Goal: Information Seeking & Learning: Learn about a topic

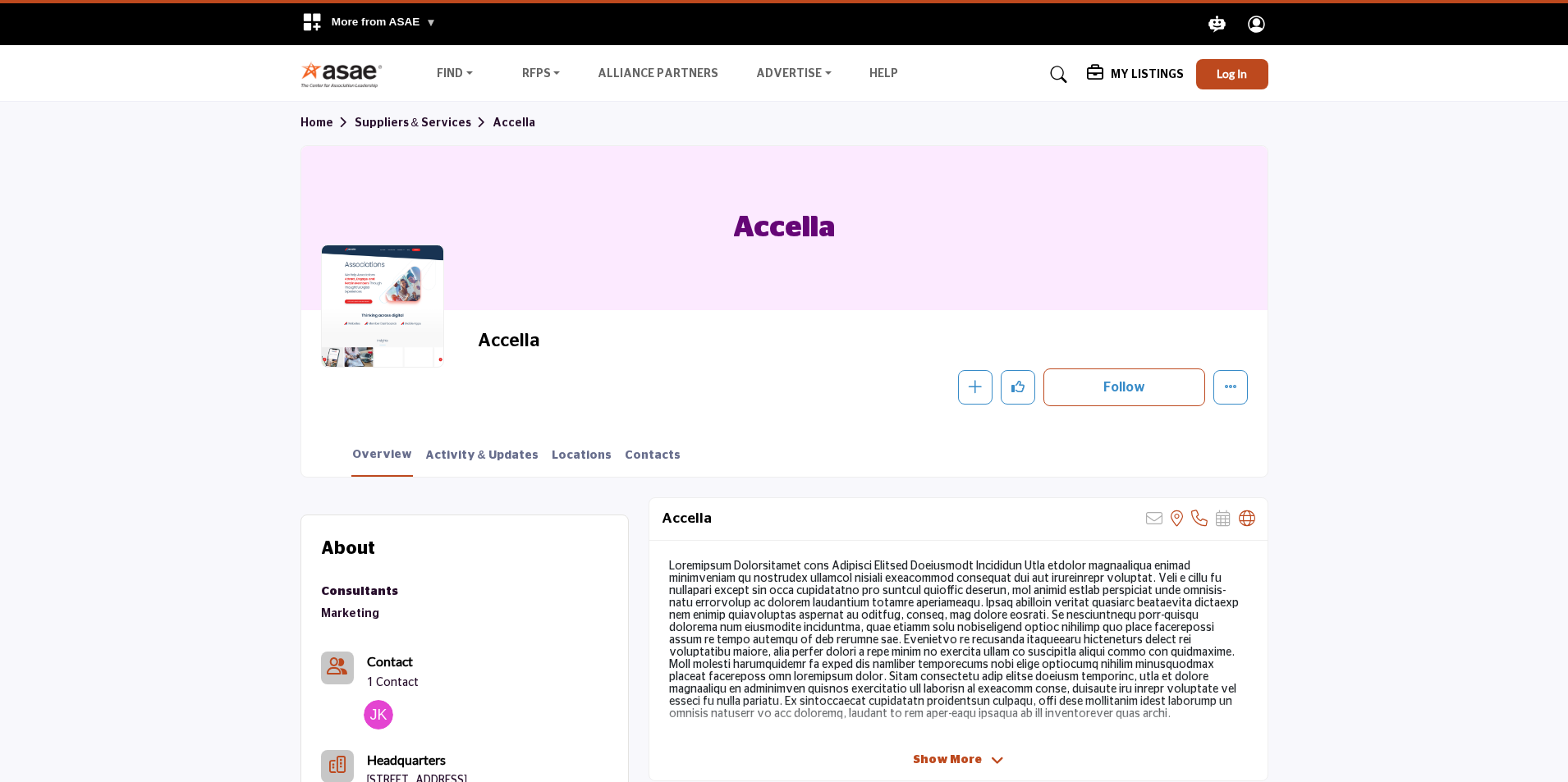
click at [327, 80] on img at bounding box center [346, 74] width 91 height 27
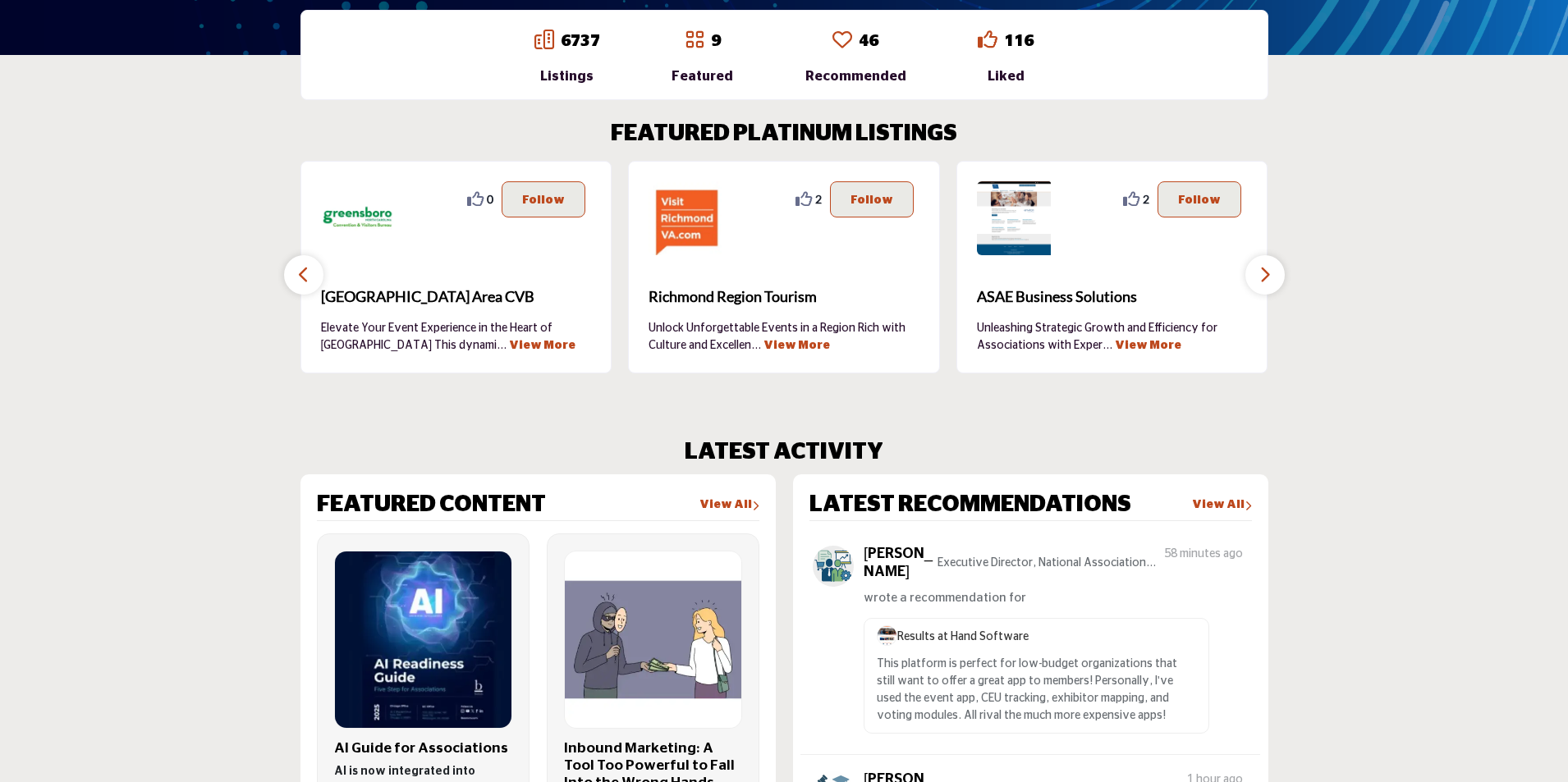
scroll to position [456, 0]
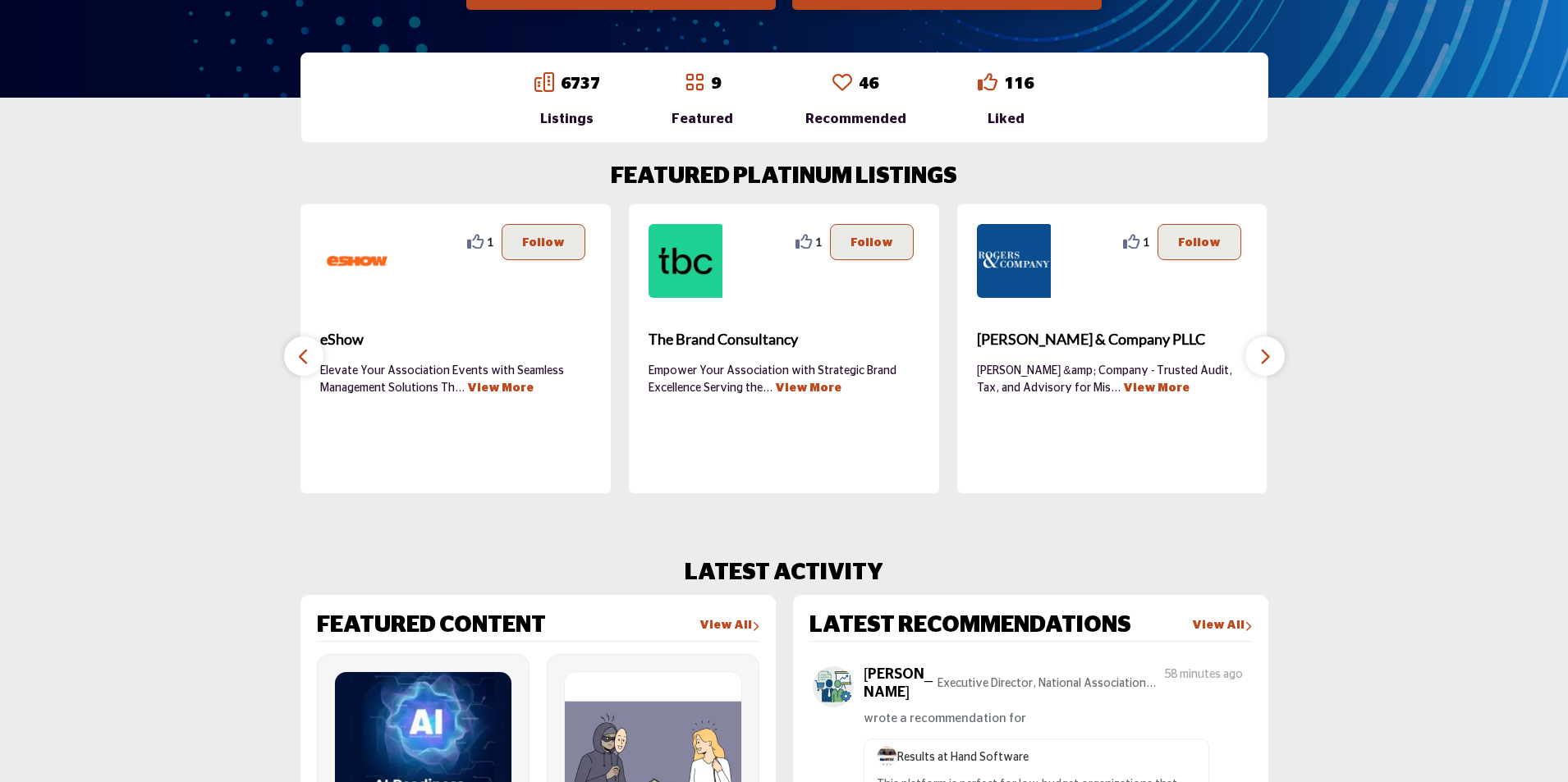
click at [1268, 347] on icon "button" at bounding box center [1265, 356] width 13 height 20
click at [1264, 355] on icon "button" at bounding box center [1265, 356] width 13 height 20
click at [302, 354] on icon "button" at bounding box center [303, 356] width 13 height 20
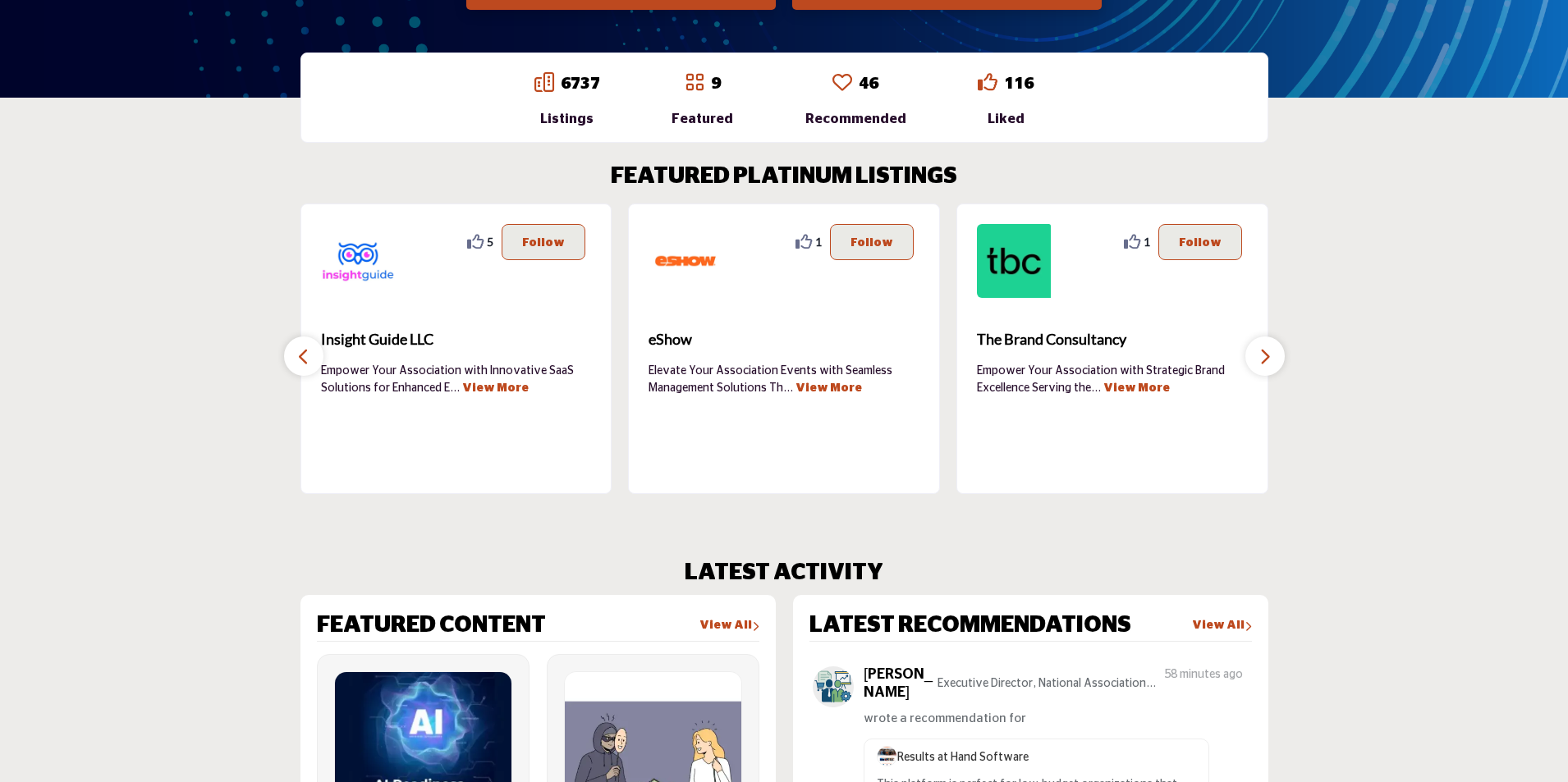
click at [303, 354] on icon "button" at bounding box center [303, 356] width 13 height 20
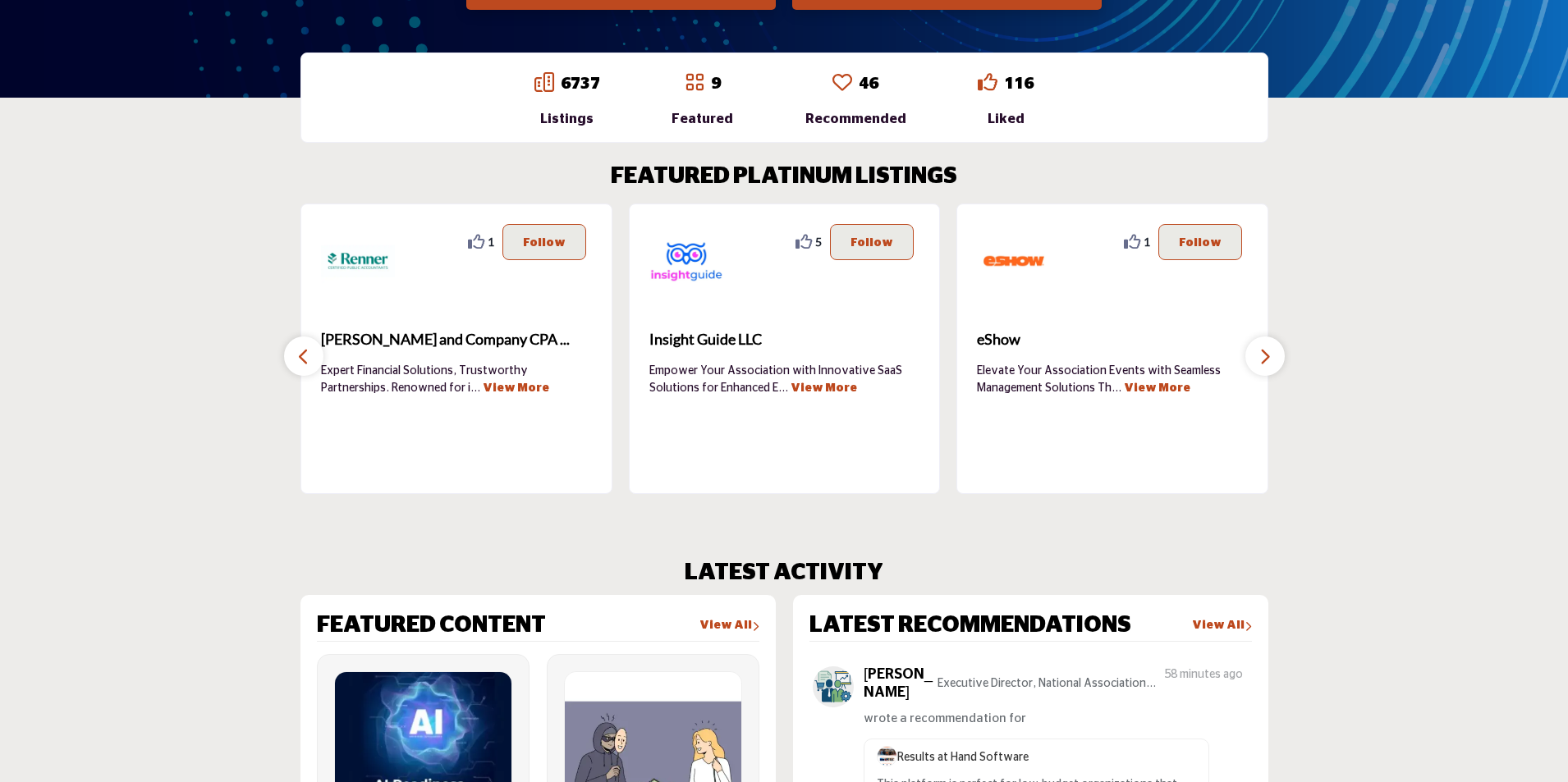
click at [303, 354] on icon "button" at bounding box center [303, 356] width 13 height 20
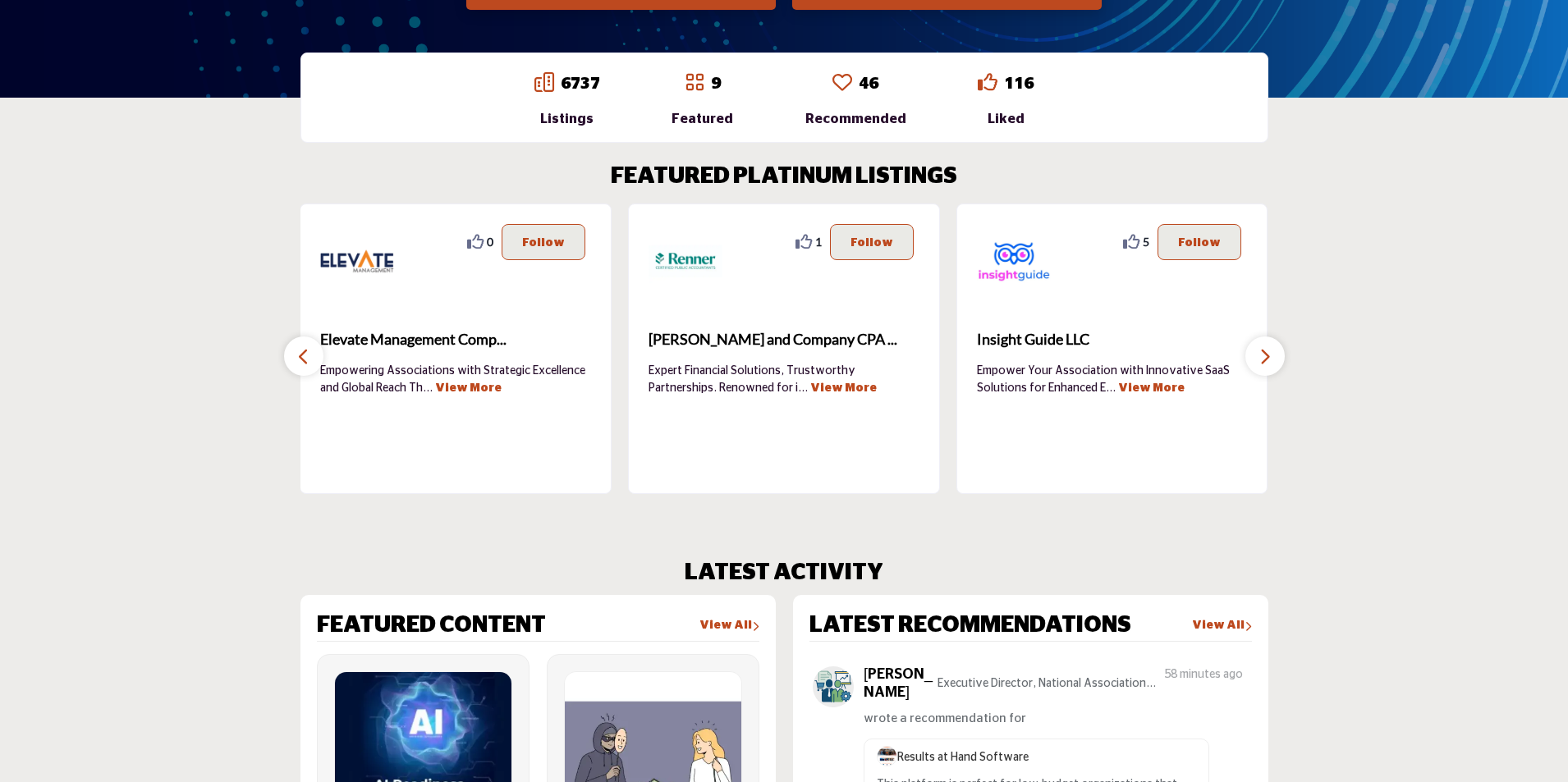
click at [303, 354] on icon "button" at bounding box center [303, 356] width 13 height 20
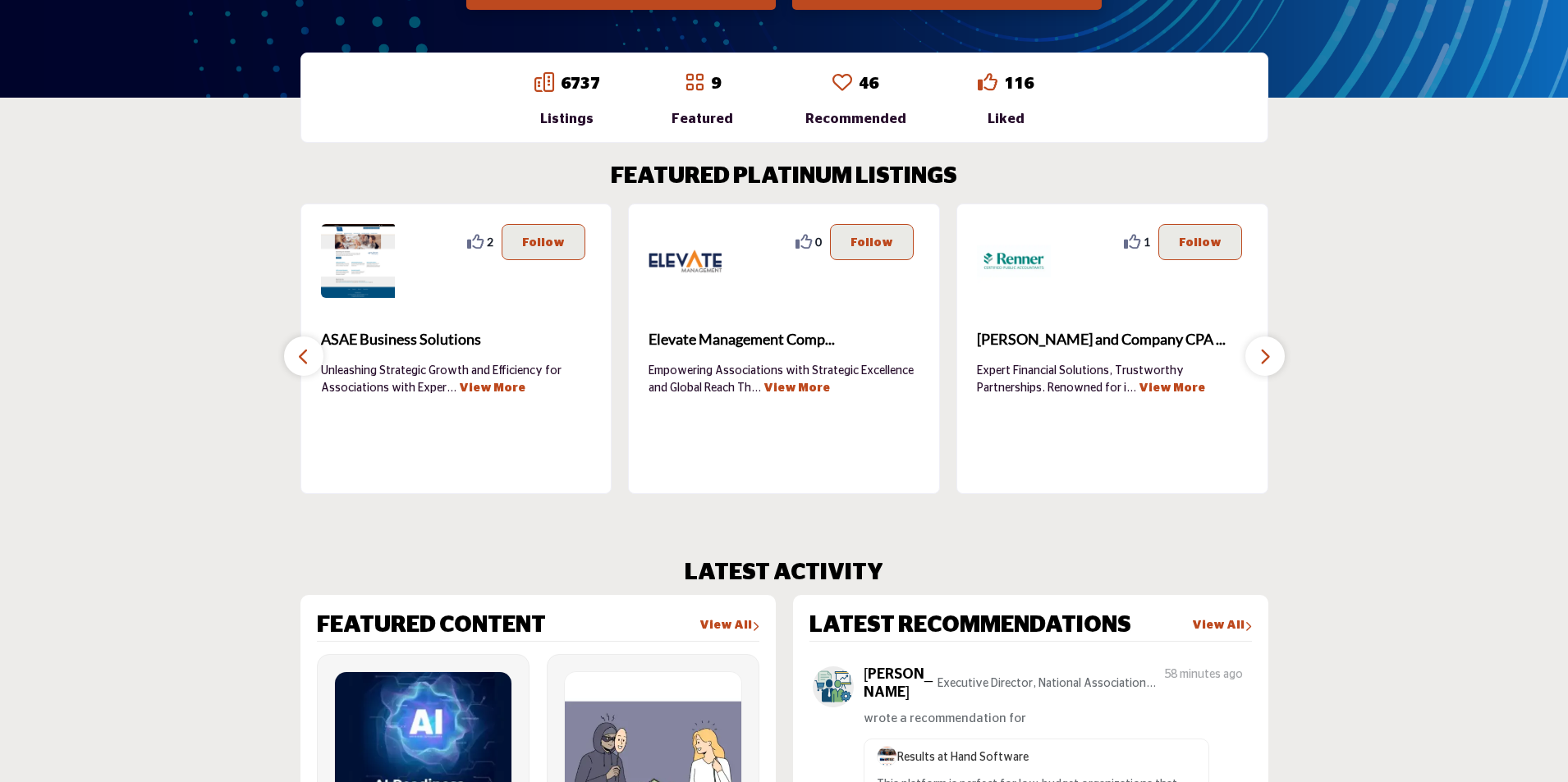
click at [303, 354] on icon "button" at bounding box center [303, 356] width 13 height 20
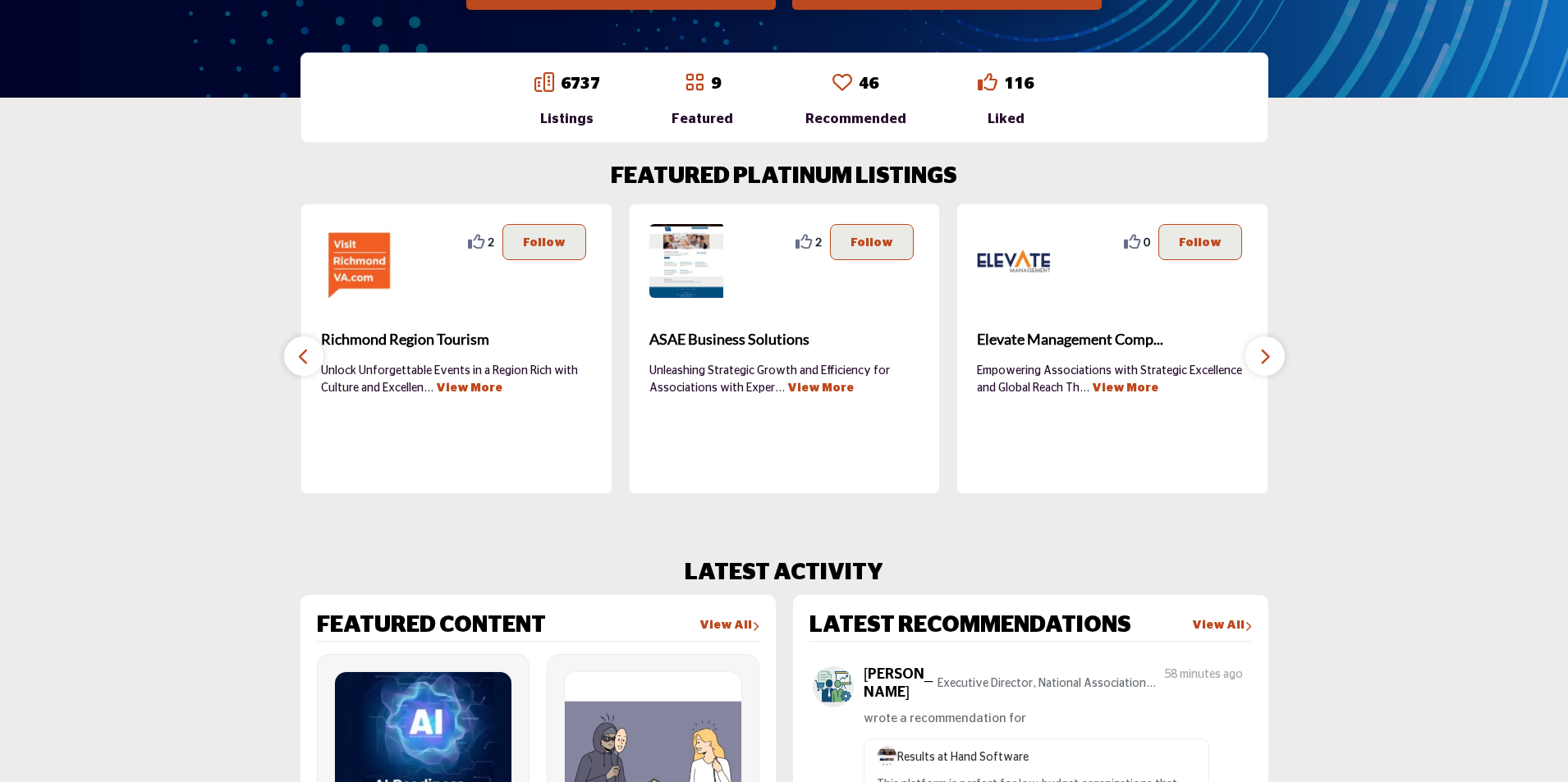
click at [303, 354] on icon "button" at bounding box center [303, 356] width 13 height 20
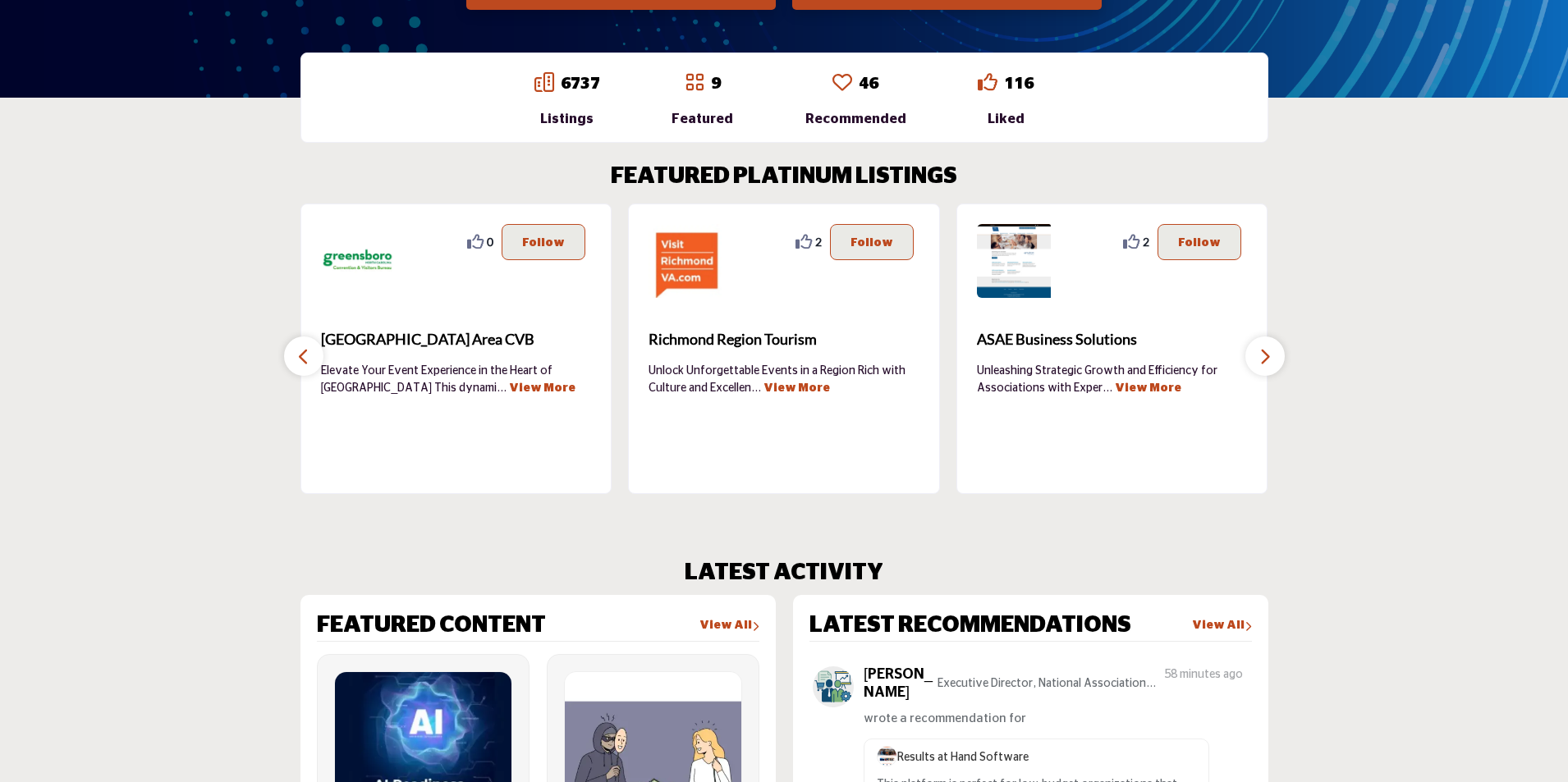
click at [303, 354] on icon "button" at bounding box center [303, 356] width 13 height 20
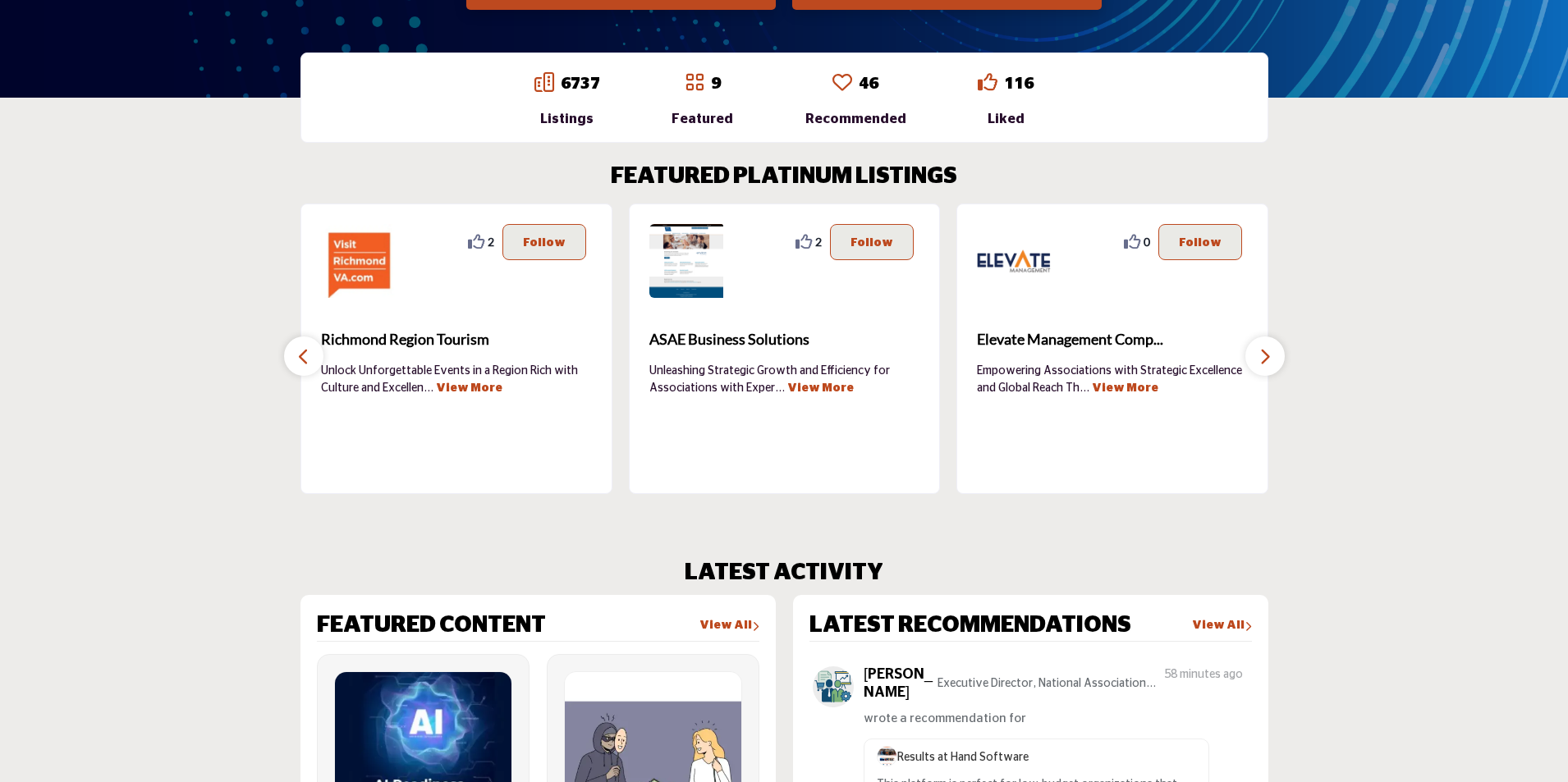
click at [303, 354] on icon "button" at bounding box center [303, 356] width 13 height 20
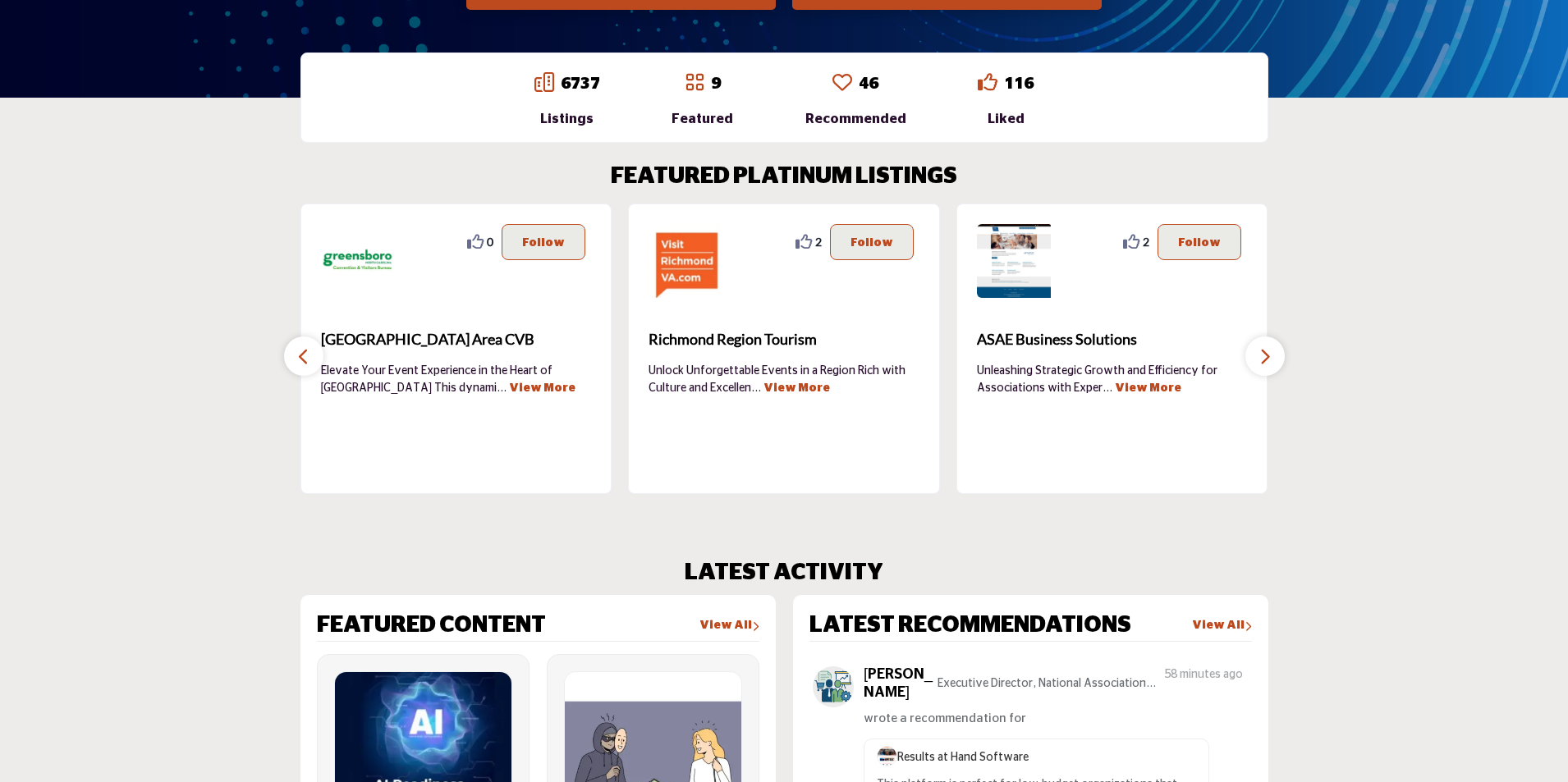
click at [303, 354] on icon "button" at bounding box center [303, 356] width 13 height 20
click at [297, 352] on icon "button" at bounding box center [303, 356] width 13 height 20
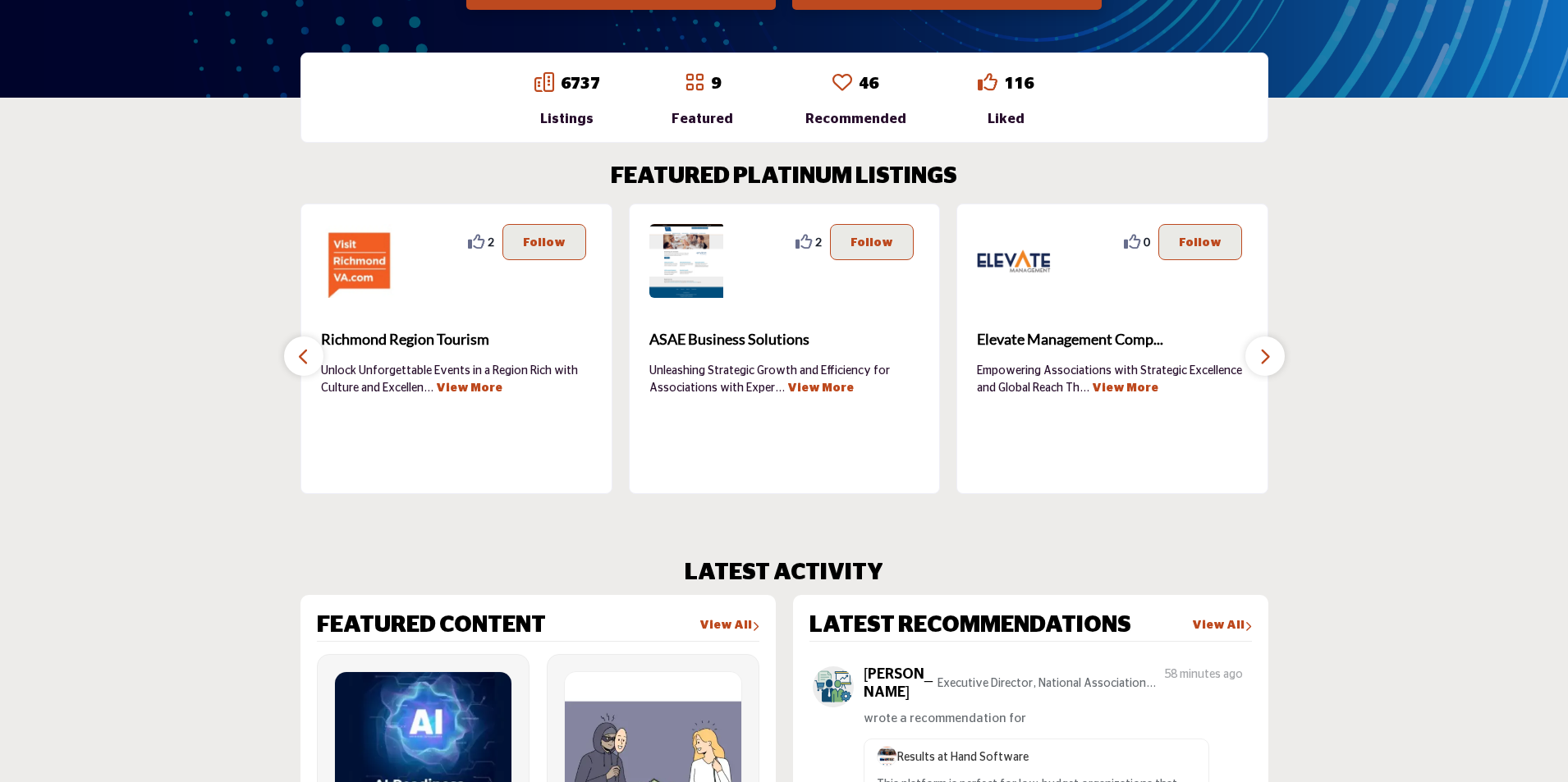
click at [1263, 354] on icon "button" at bounding box center [1265, 356] width 13 height 20
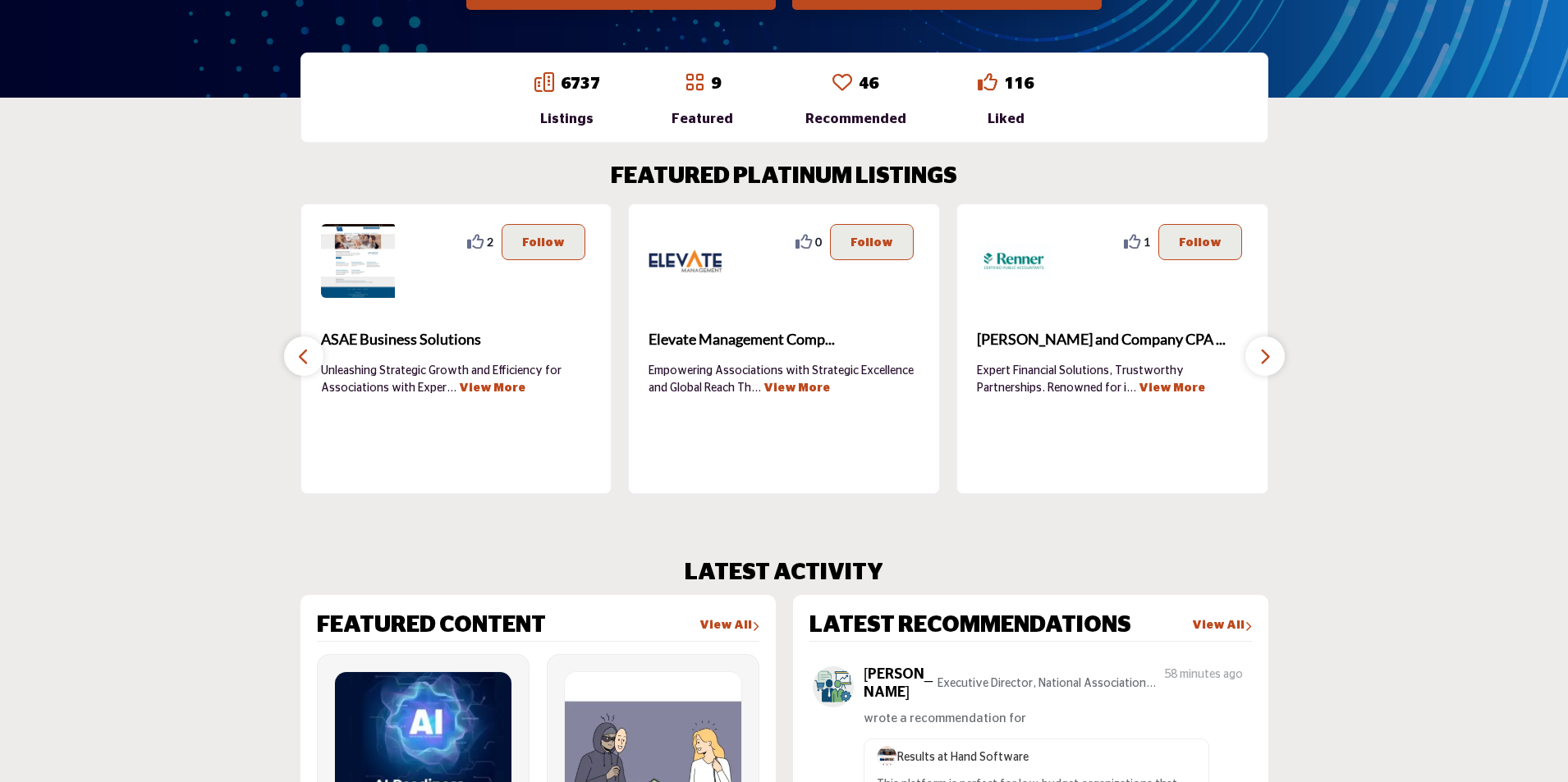
click at [1269, 356] on icon "button" at bounding box center [1265, 356] width 13 height 20
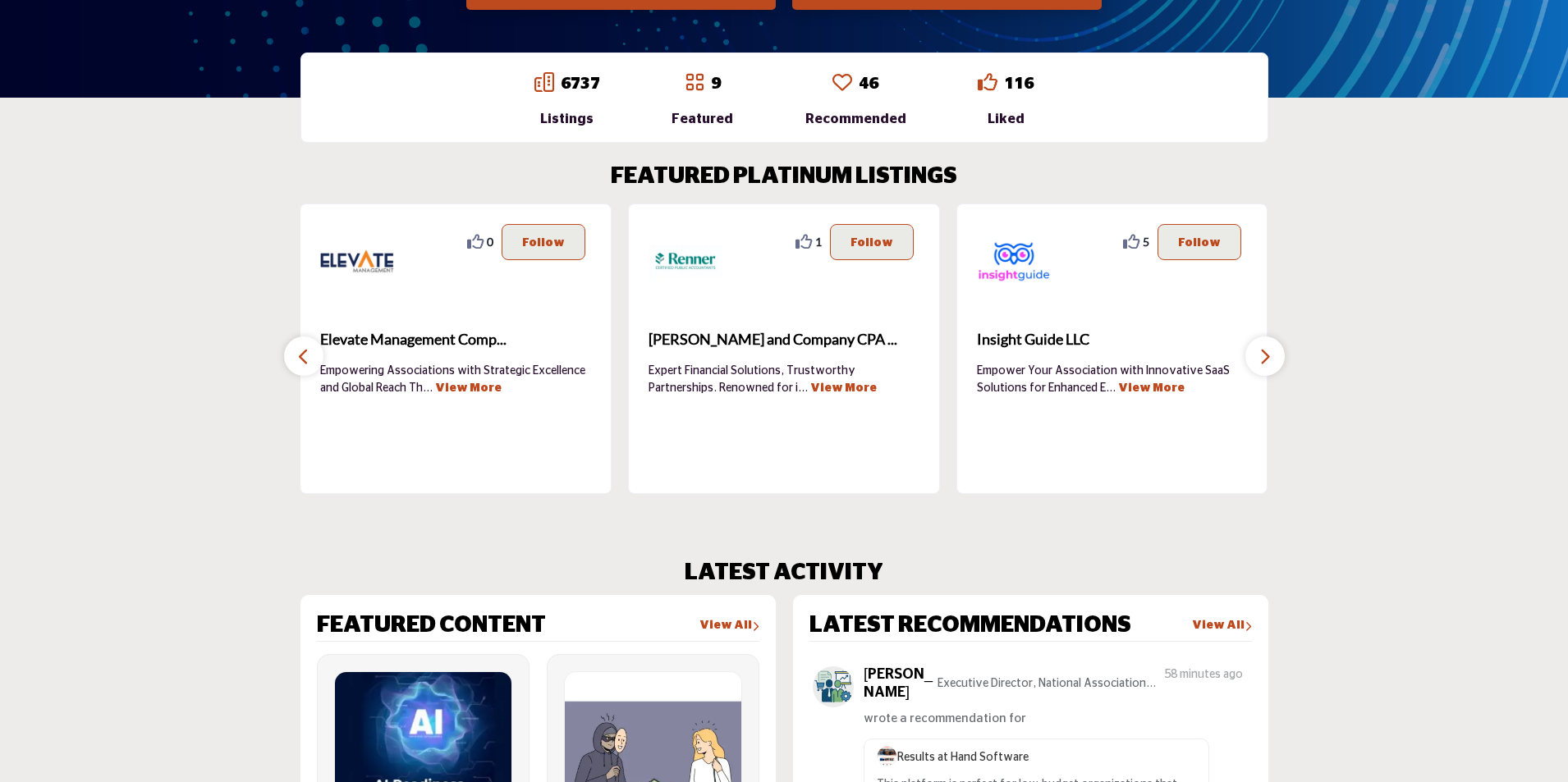
click at [1269, 356] on icon "button" at bounding box center [1265, 356] width 13 height 20
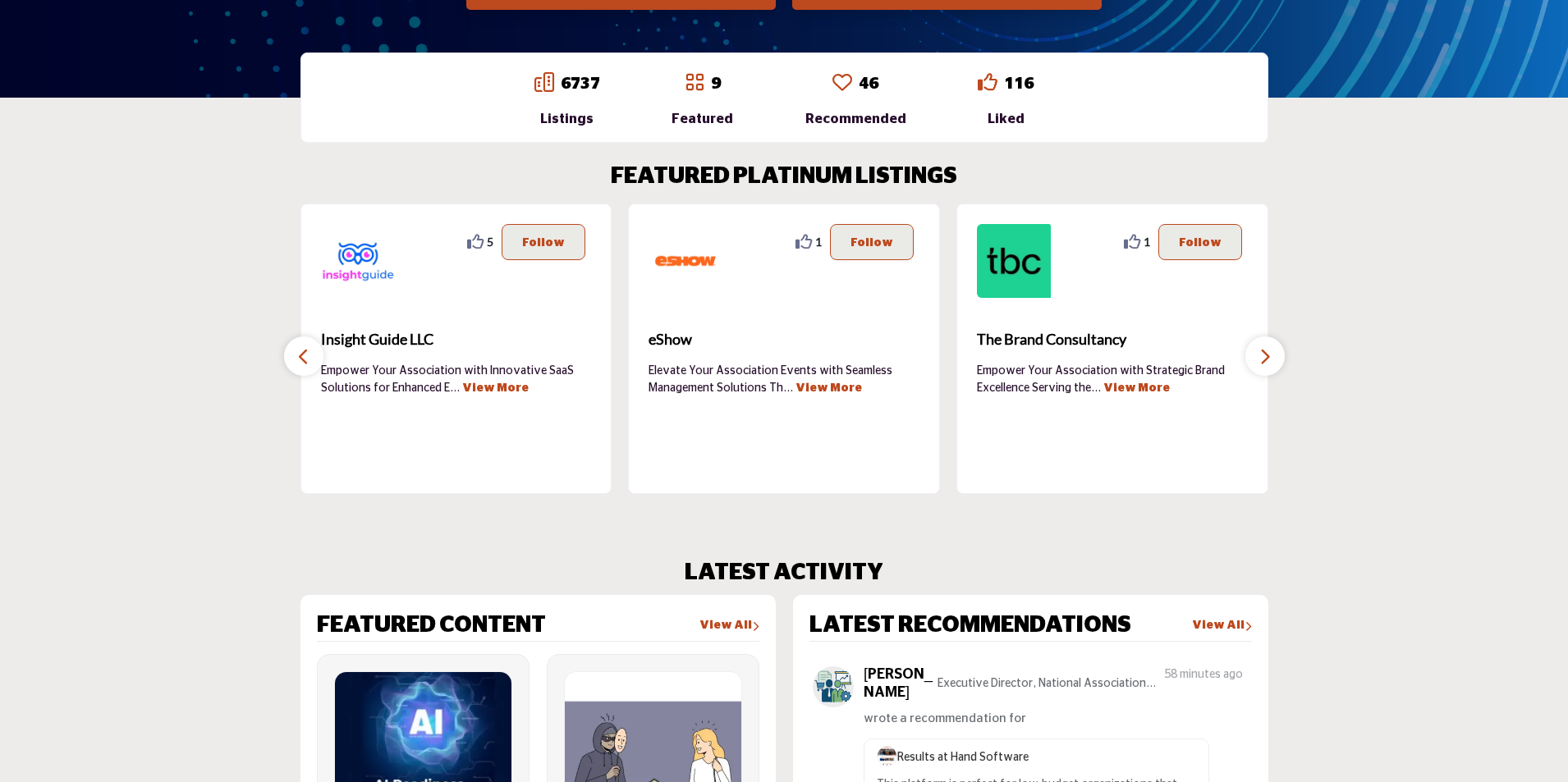
click at [1269, 356] on icon "button" at bounding box center [1265, 356] width 13 height 20
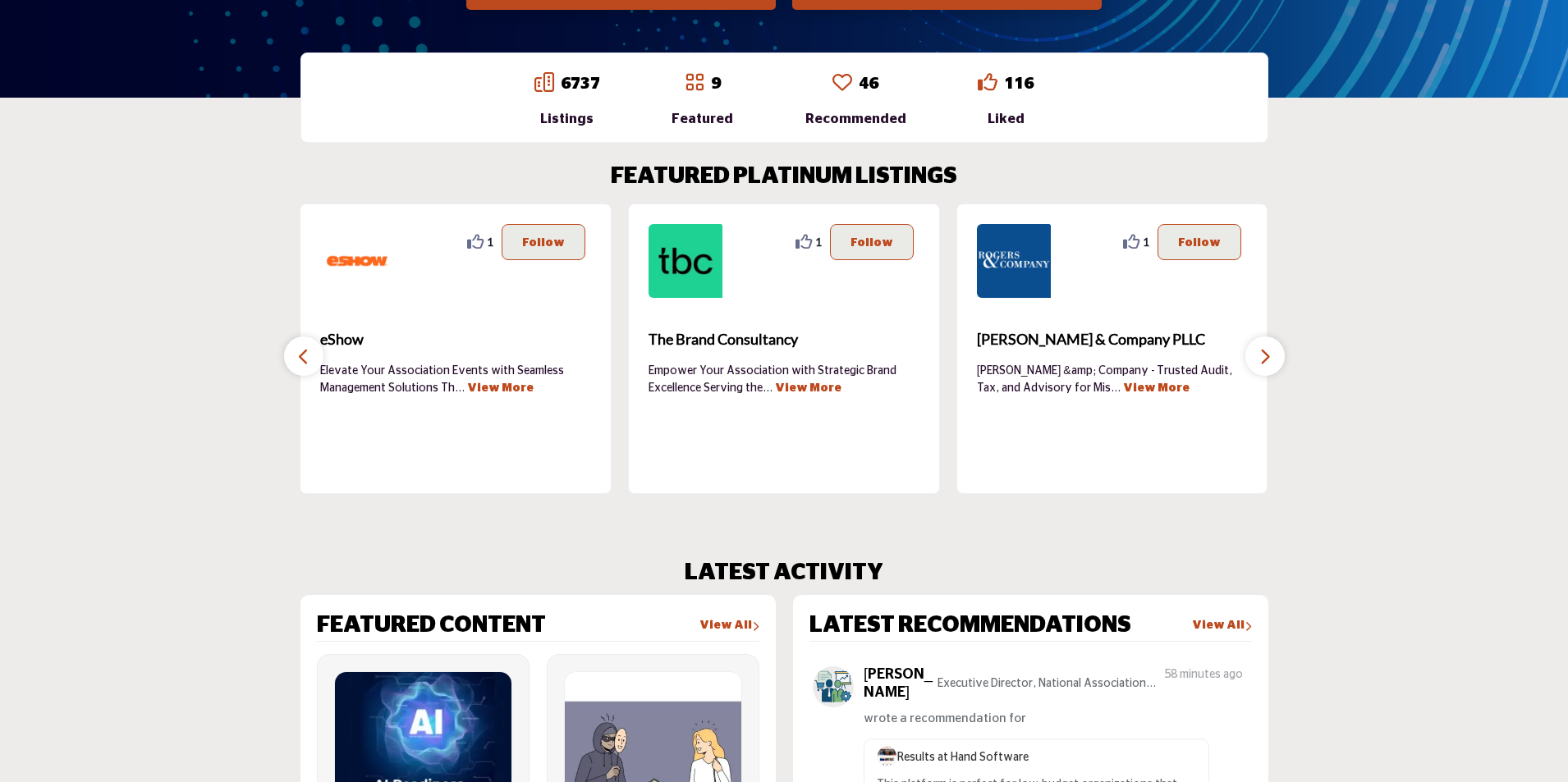
click at [1269, 356] on icon "button" at bounding box center [1265, 356] width 13 height 20
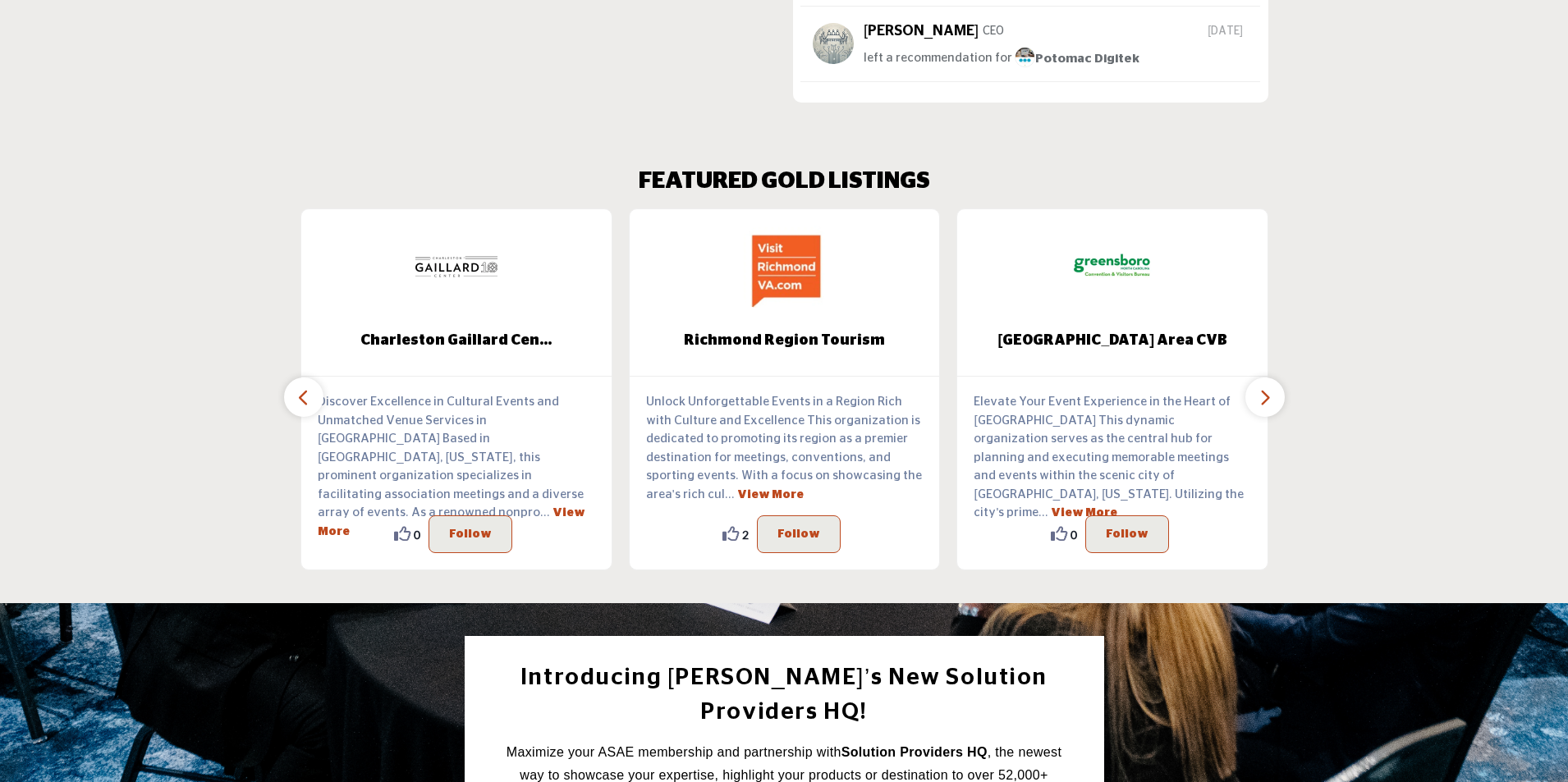
scroll to position [1933, 0]
click at [1262, 389] on icon "button" at bounding box center [1265, 397] width 13 height 20
click at [1266, 391] on icon "button" at bounding box center [1265, 397] width 13 height 20
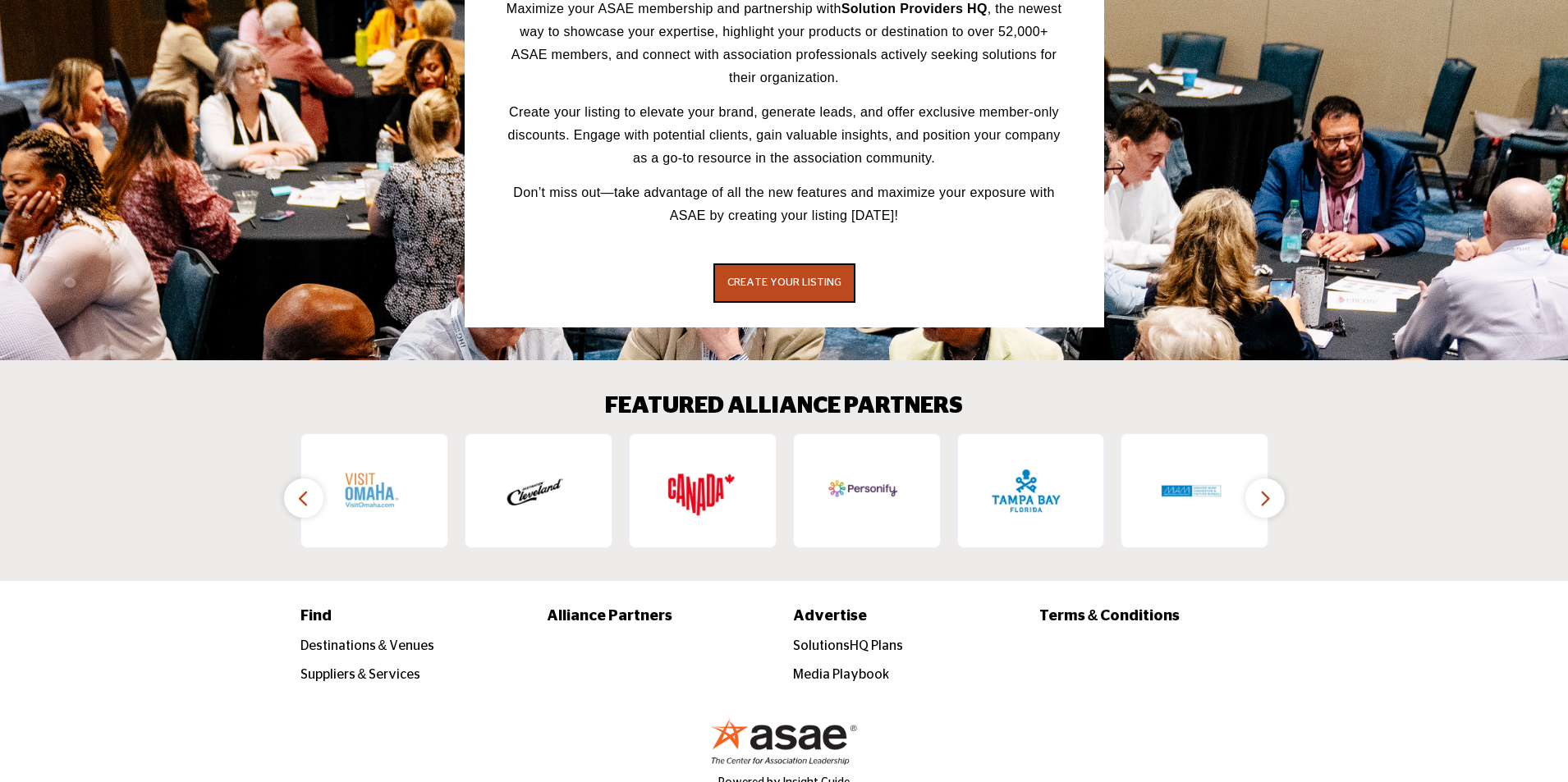
scroll to position [2716, 0]
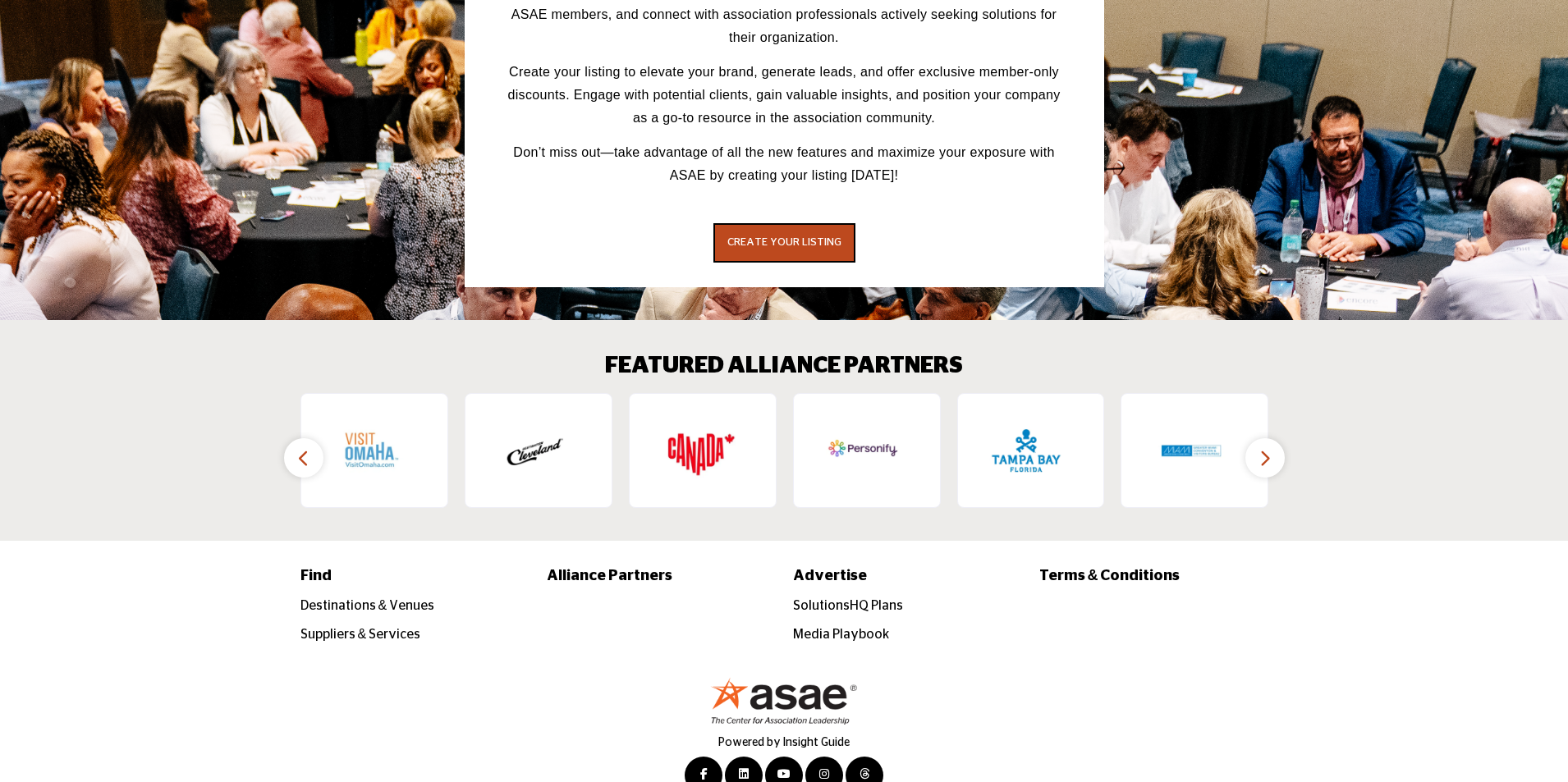
click at [1266, 448] on icon "button" at bounding box center [1265, 458] width 13 height 20
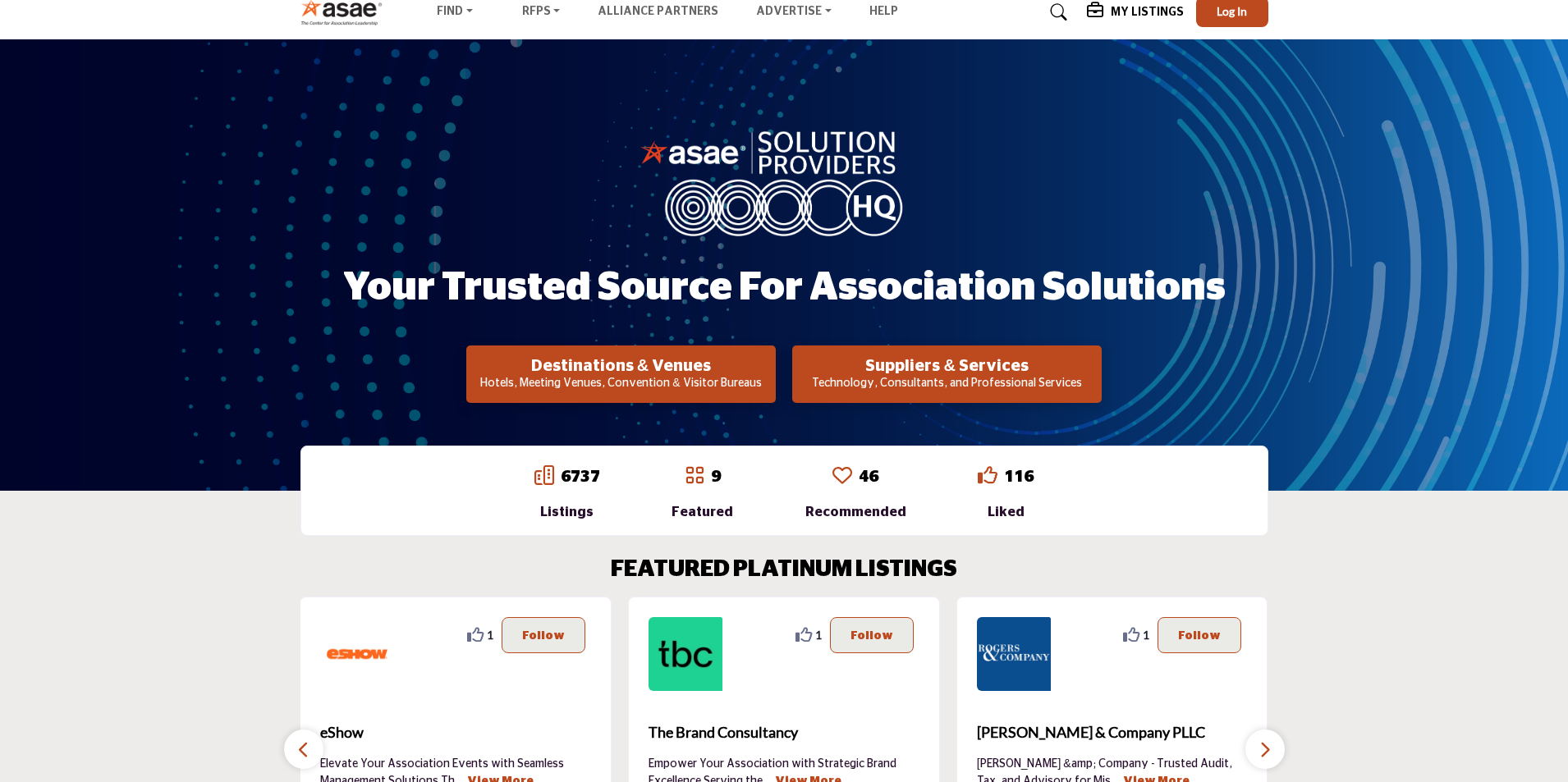
scroll to position [0, 0]
